Goal: Navigation & Orientation: Find specific page/section

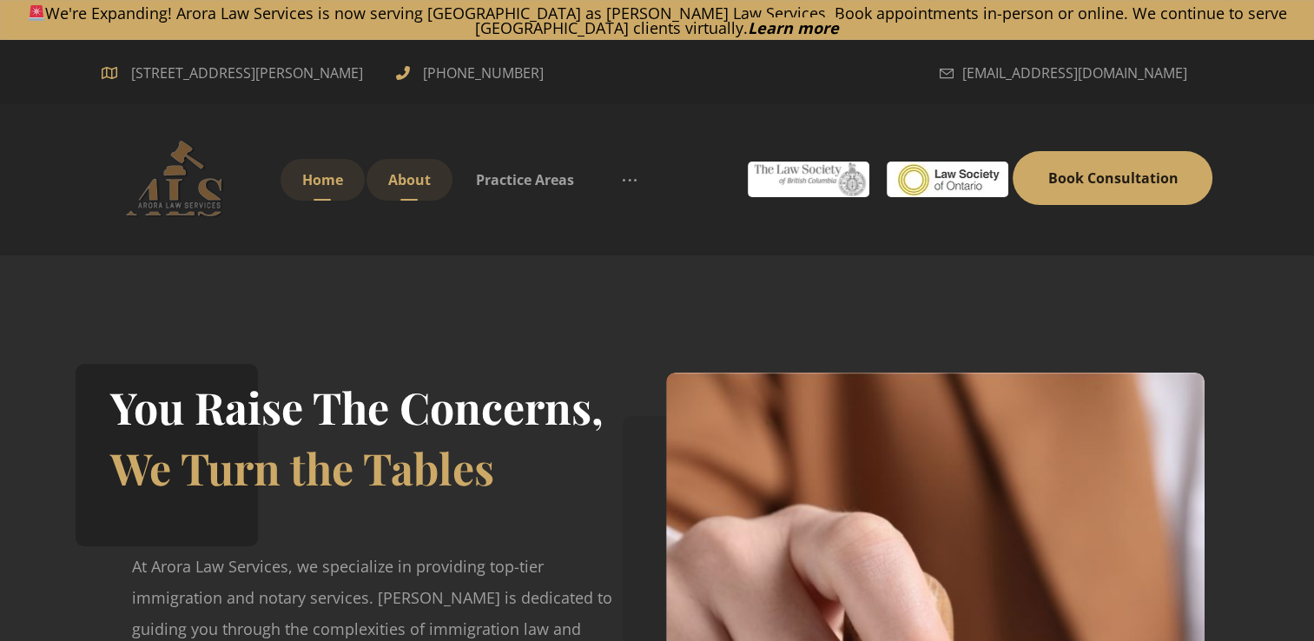
click at [392, 191] on link "About" at bounding box center [409, 180] width 86 height 42
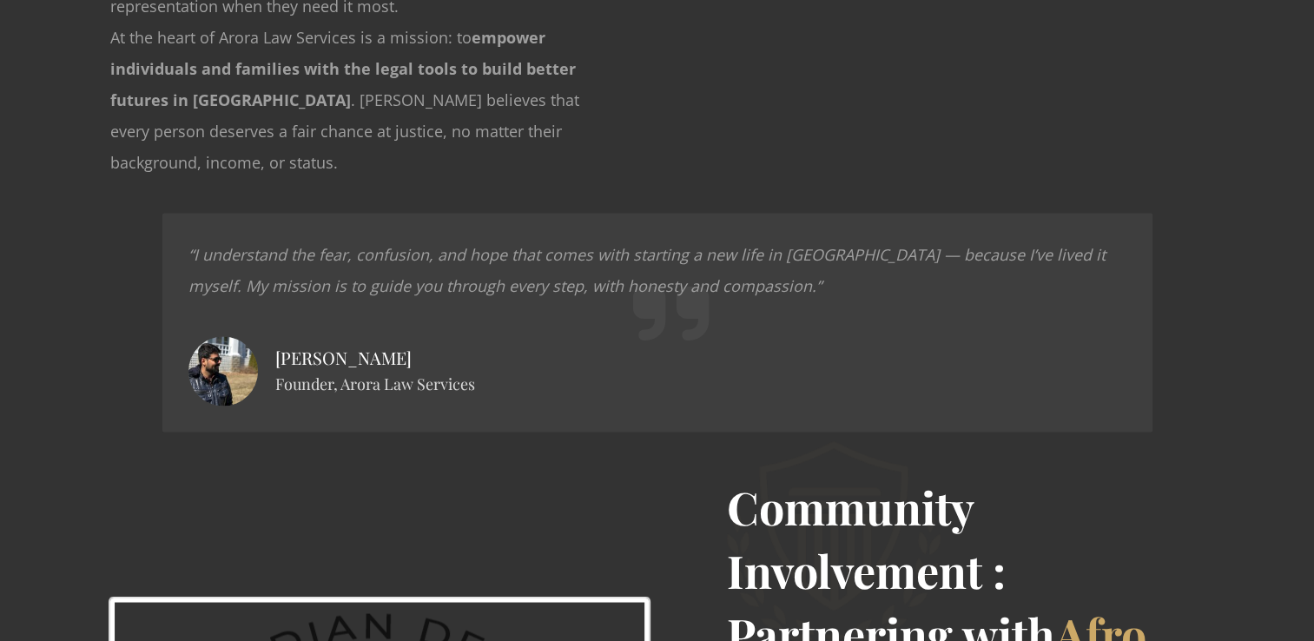
scroll to position [2643, 0]
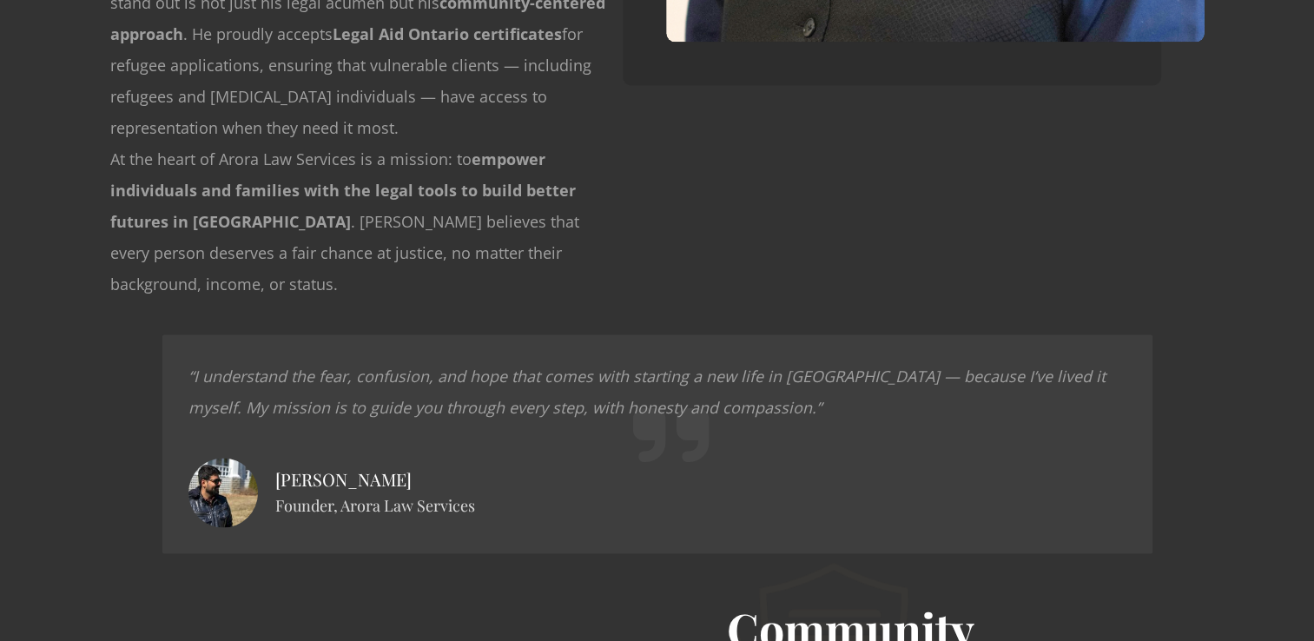
click at [222, 458] on img at bounding box center [222, 492] width 69 height 69
click at [333, 467] on h4 "[PERSON_NAME] Founder, Arora Law Services" at bounding box center [375, 491] width 200 height 49
drag, startPoint x: 333, startPoint y: 359, endPoint x: 378, endPoint y: 359, distance: 45.2
click at [378, 467] on h4 "[PERSON_NAME] Founder, Arora Law Services" at bounding box center [375, 491] width 200 height 49
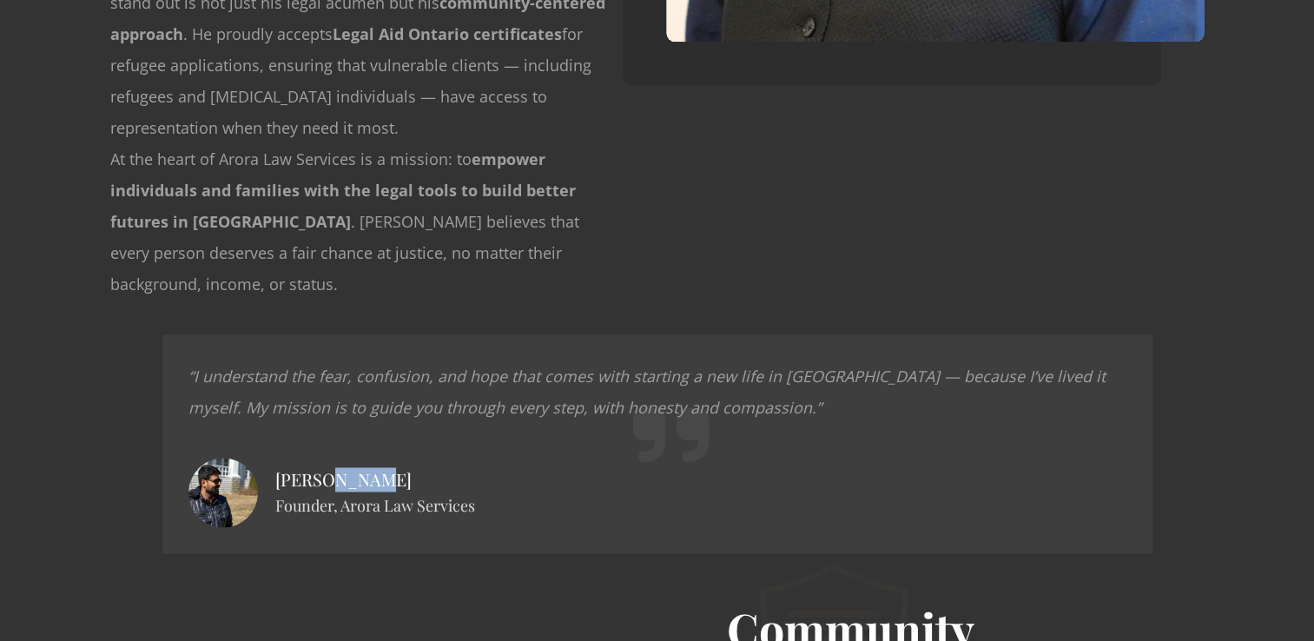
click at [376, 467] on h4 "[PERSON_NAME] Founder, Arora Law Services" at bounding box center [375, 491] width 200 height 49
click at [369, 467] on h4 "[PERSON_NAME] Founder, Arora Law Services" at bounding box center [375, 491] width 200 height 49
click at [344, 467] on h4 "[PERSON_NAME] Founder, Arora Law Services" at bounding box center [375, 491] width 200 height 49
drag, startPoint x: 280, startPoint y: 355, endPoint x: 391, endPoint y: 356, distance: 110.3
click at [391, 467] on h4 "[PERSON_NAME] Founder, Arora Law Services" at bounding box center [375, 491] width 200 height 49
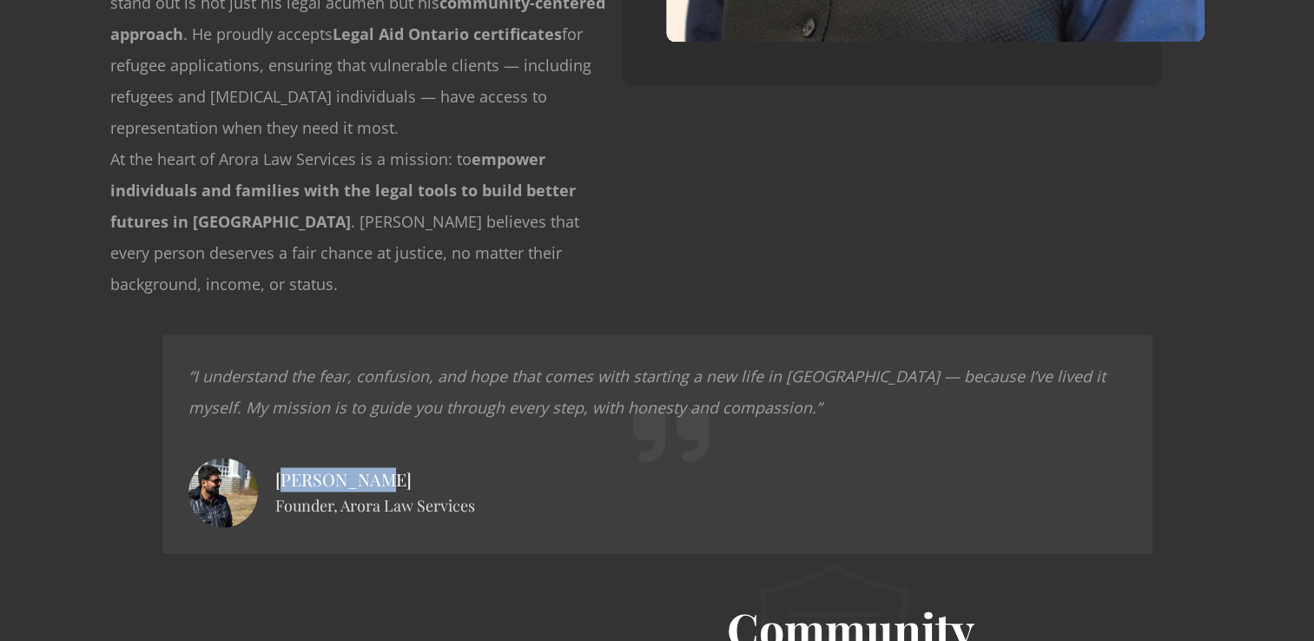
click at [401, 467] on h4 "[PERSON_NAME] Founder, Arora Law Services" at bounding box center [375, 491] width 200 height 49
click at [397, 467] on h4 "[PERSON_NAME] Founder, Arora Law Services" at bounding box center [375, 491] width 200 height 49
drag, startPoint x: 379, startPoint y: 355, endPoint x: 274, endPoint y: 354, distance: 105.1
click at [275, 467] on h4 "[PERSON_NAME] Founder, Arora Law Services" at bounding box center [375, 491] width 200 height 49
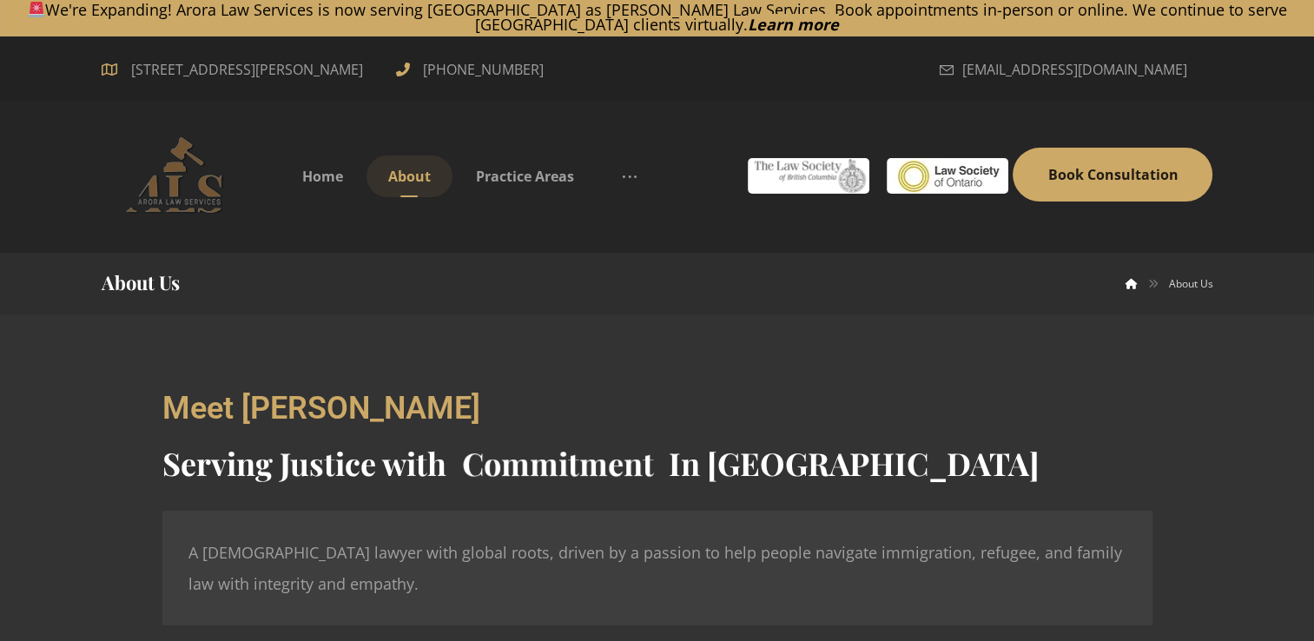
scroll to position [0, 0]
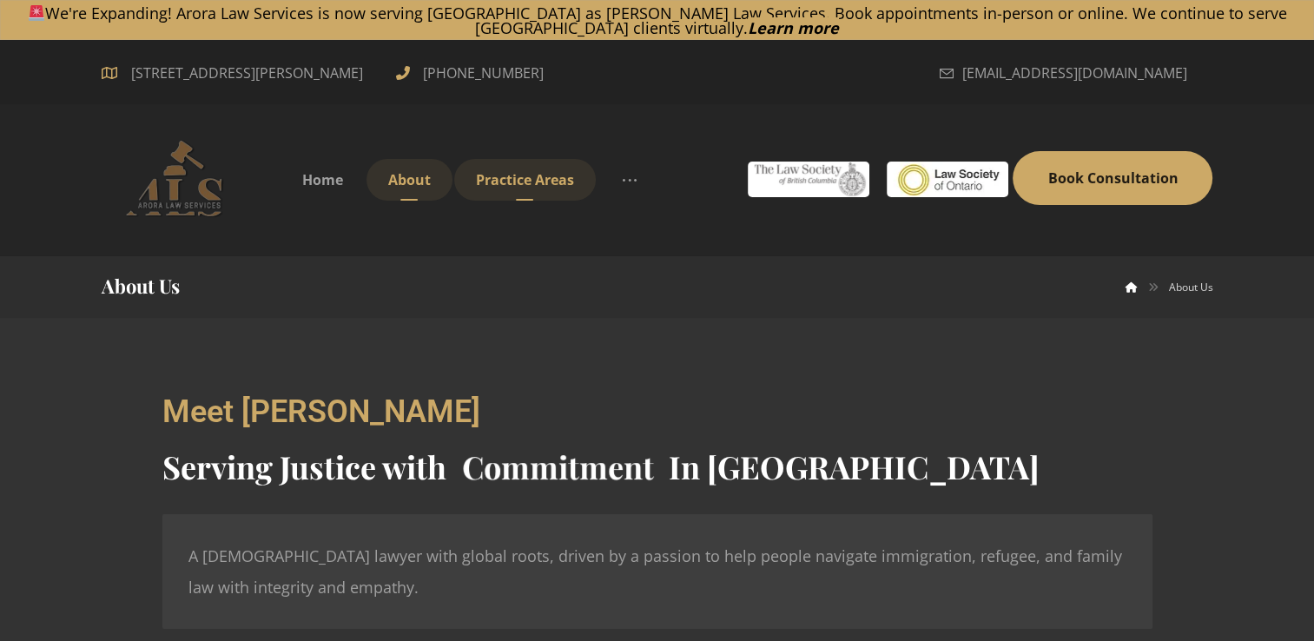
click at [549, 175] on span "Practice Areas" at bounding box center [525, 179] width 98 height 19
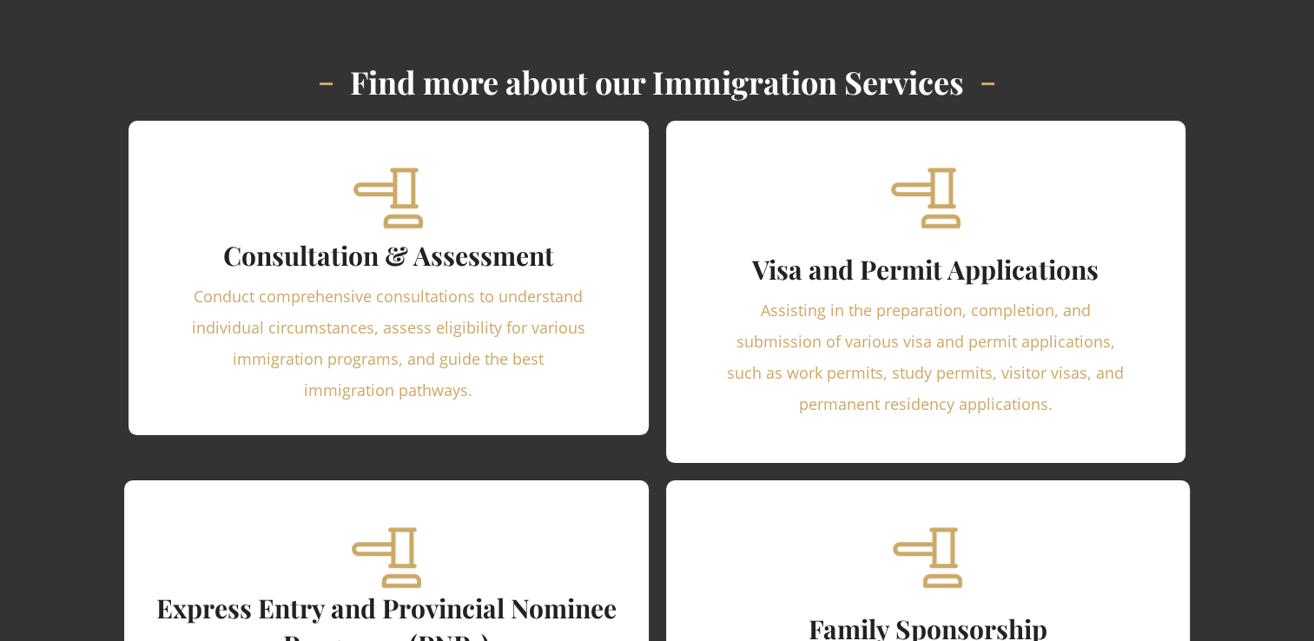
scroll to position [770, 0]
